Goal: Download file/media

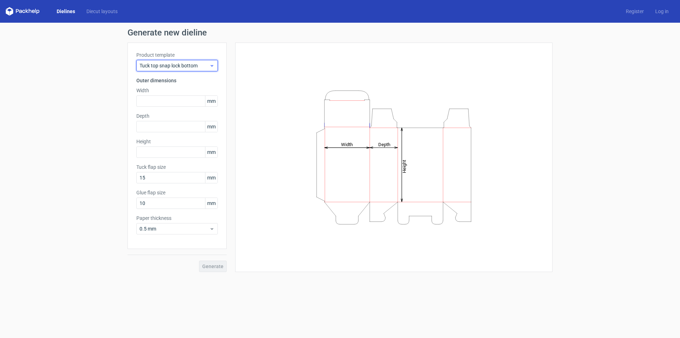
click at [162, 68] on span "Tuck top snap lock bottom" at bounding box center [175, 65] width 70 height 7
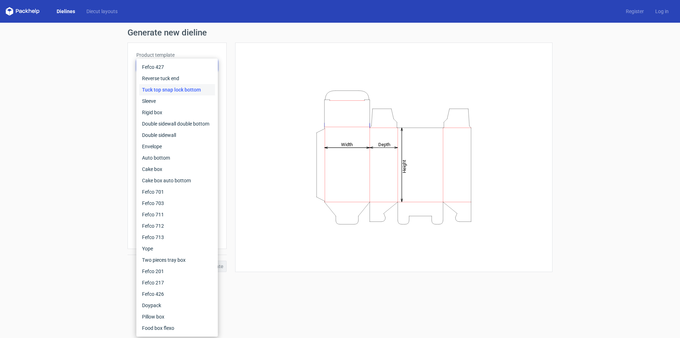
click at [239, 221] on div "Height Depth Width" at bounding box center [394, 157] width 318 height 229
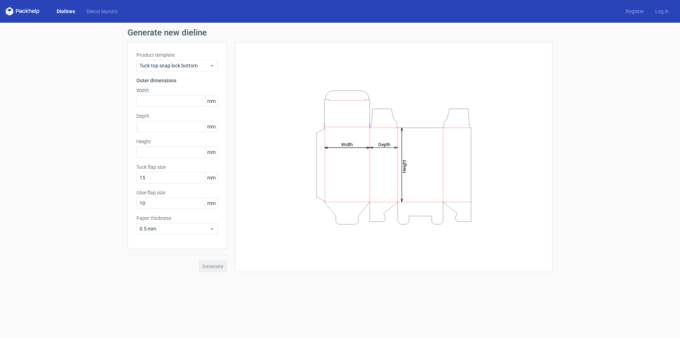
click at [215, 100] on span "mm" at bounding box center [211, 101] width 12 height 11
drag, startPoint x: 212, startPoint y: 100, endPoint x: 223, endPoint y: 106, distance: 12.0
click at [223, 106] on div "Product template Tuck top snap lock bottom Outer dimensions Width mm Depth mm H…" at bounding box center [177, 146] width 99 height 206
click at [216, 100] on span "mm" at bounding box center [211, 101] width 12 height 11
click at [214, 101] on span "mm" at bounding box center [211, 101] width 12 height 11
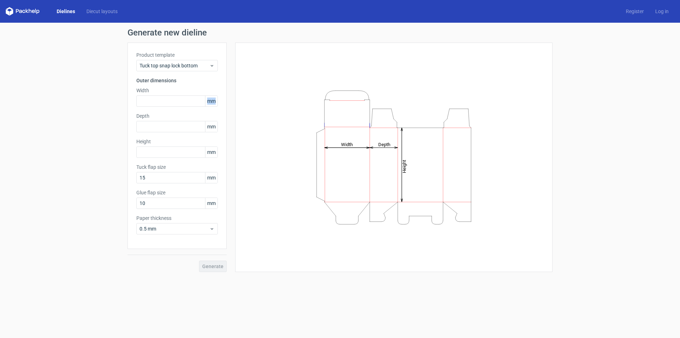
drag, startPoint x: 215, startPoint y: 101, endPoint x: 206, endPoint y: 102, distance: 9.6
click at [206, 102] on span "mm" at bounding box center [211, 101] width 12 height 11
click at [215, 66] on div "Tuck top snap lock bottom" at bounding box center [177, 65] width 82 height 11
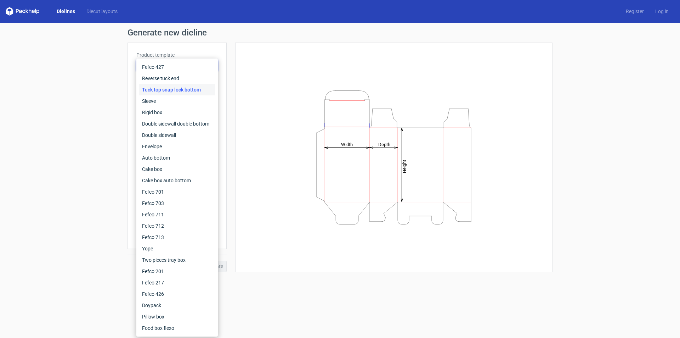
click at [264, 71] on div "Height Depth Width" at bounding box center [394, 157] width 300 height 212
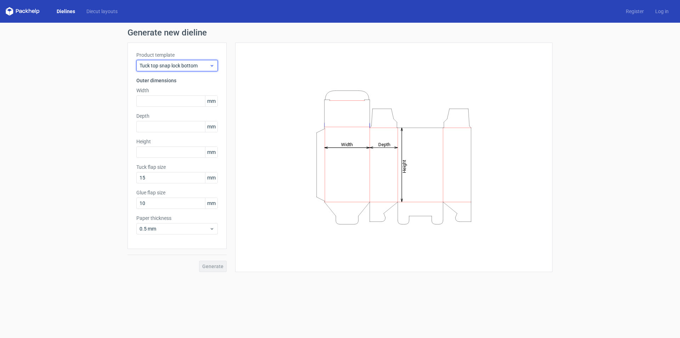
click at [210, 66] on icon at bounding box center [211, 66] width 5 height 6
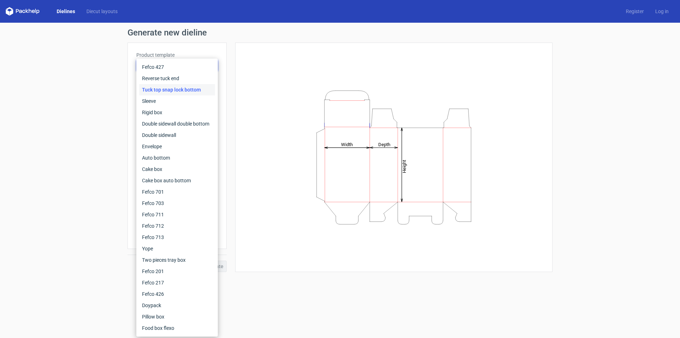
click at [254, 60] on div "Height Depth Width" at bounding box center [394, 157] width 300 height 212
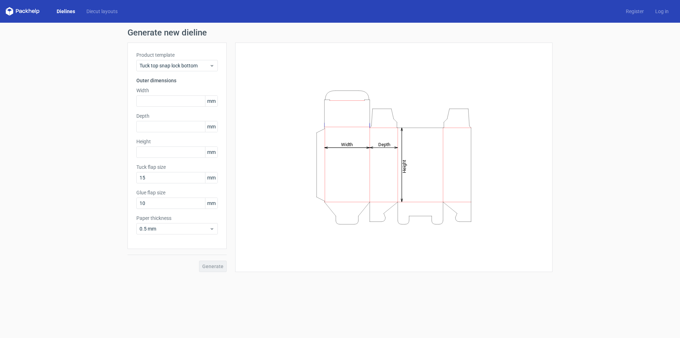
click at [215, 103] on span "mm" at bounding box center [211, 101] width 12 height 11
click at [145, 104] on input "text" at bounding box center [177, 100] width 82 height 11
drag, startPoint x: 215, startPoint y: 101, endPoint x: 206, endPoint y: 101, distance: 8.5
click at [206, 101] on span "mm" at bounding box center [211, 101] width 12 height 11
click at [212, 101] on span "mm" at bounding box center [211, 101] width 12 height 11
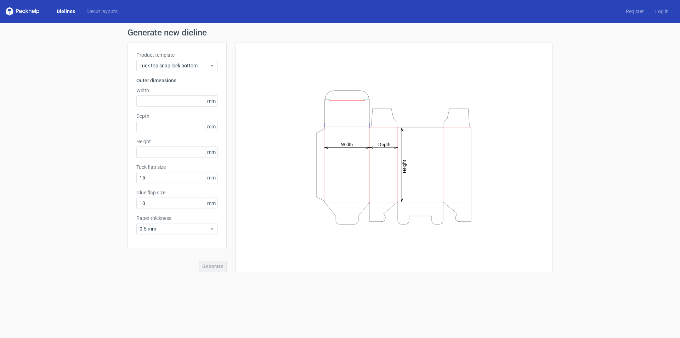
click at [216, 102] on span "mm" at bounding box center [211, 101] width 12 height 11
click at [154, 100] on input "text" at bounding box center [177, 100] width 82 height 11
type input "140"
click at [159, 125] on input "text" at bounding box center [177, 126] width 82 height 11
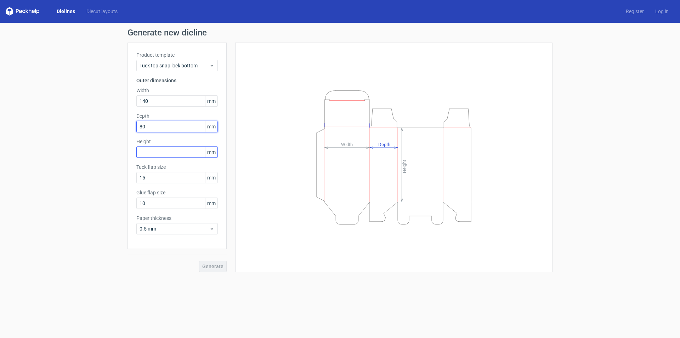
type input "80"
click at [156, 156] on input "text" at bounding box center [177, 151] width 82 height 11
type input "190"
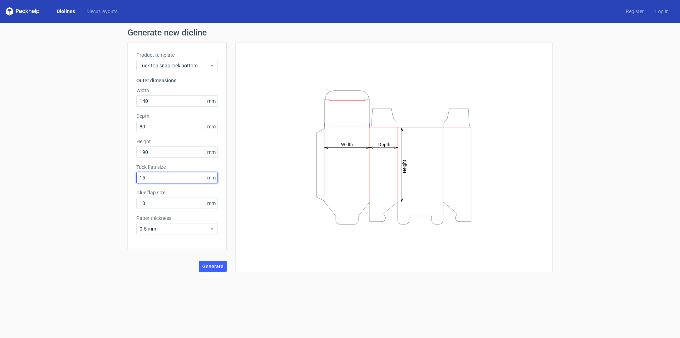
click at [146, 179] on input "15" at bounding box center [177, 177] width 82 height 11
type input "1"
type input "20"
click at [163, 207] on input "10" at bounding box center [177, 202] width 82 height 11
type input "15"
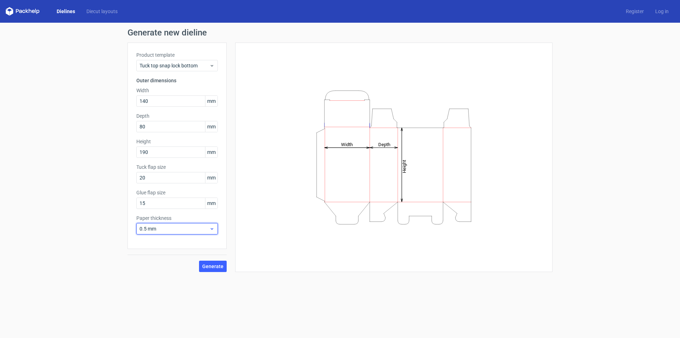
click at [211, 232] on div "0.5 mm" at bounding box center [177, 228] width 82 height 11
click at [156, 288] on div "3 mm" at bounding box center [177, 289] width 76 height 11
click at [217, 264] on span "Generate" at bounding box center [212, 266] width 21 height 5
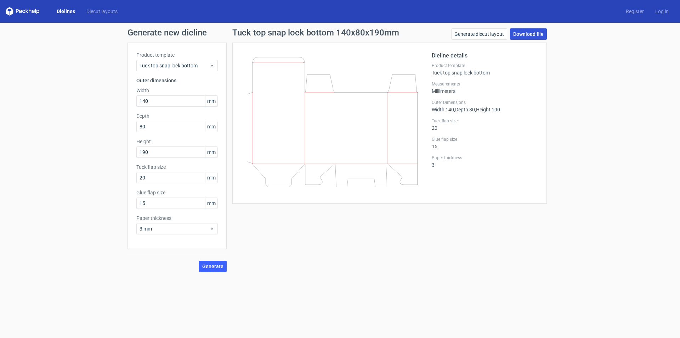
click at [529, 31] on link "Download file" at bounding box center [528, 33] width 37 height 11
click at [495, 33] on link "Generate diecut layout" at bounding box center [479, 33] width 56 height 11
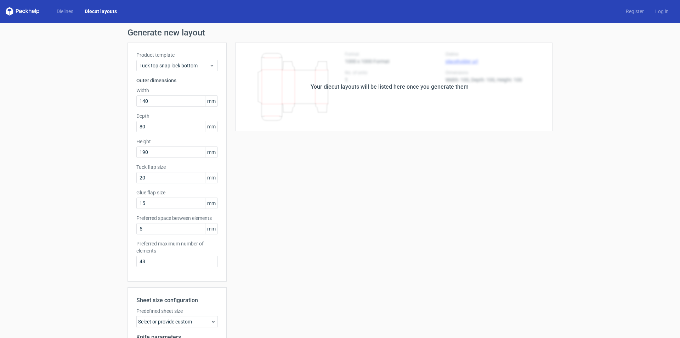
click at [282, 129] on div "Your diecut layouts will be listed here once you generate them" at bounding box center [390, 87] width 326 height 89
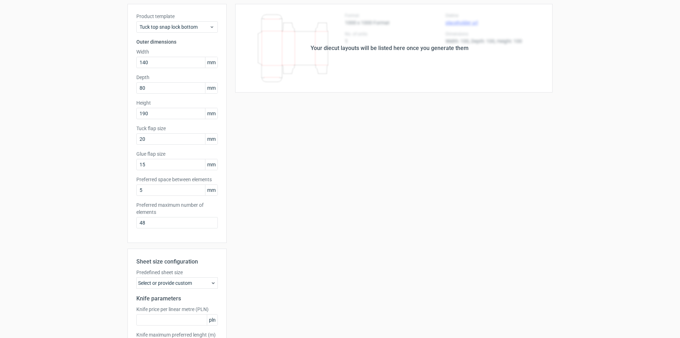
scroll to position [95, 0]
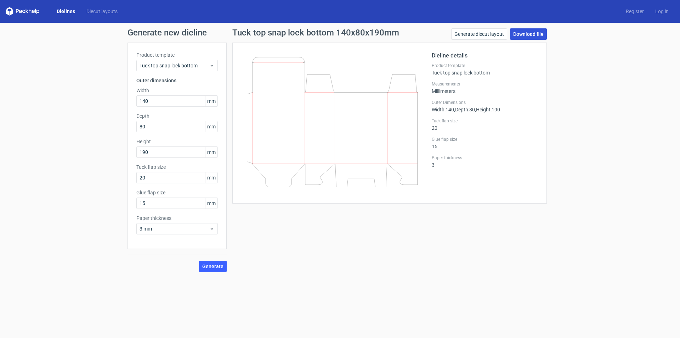
click at [533, 35] on link "Download file" at bounding box center [528, 33] width 37 height 11
